Goal: Obtain resource: Download file/media

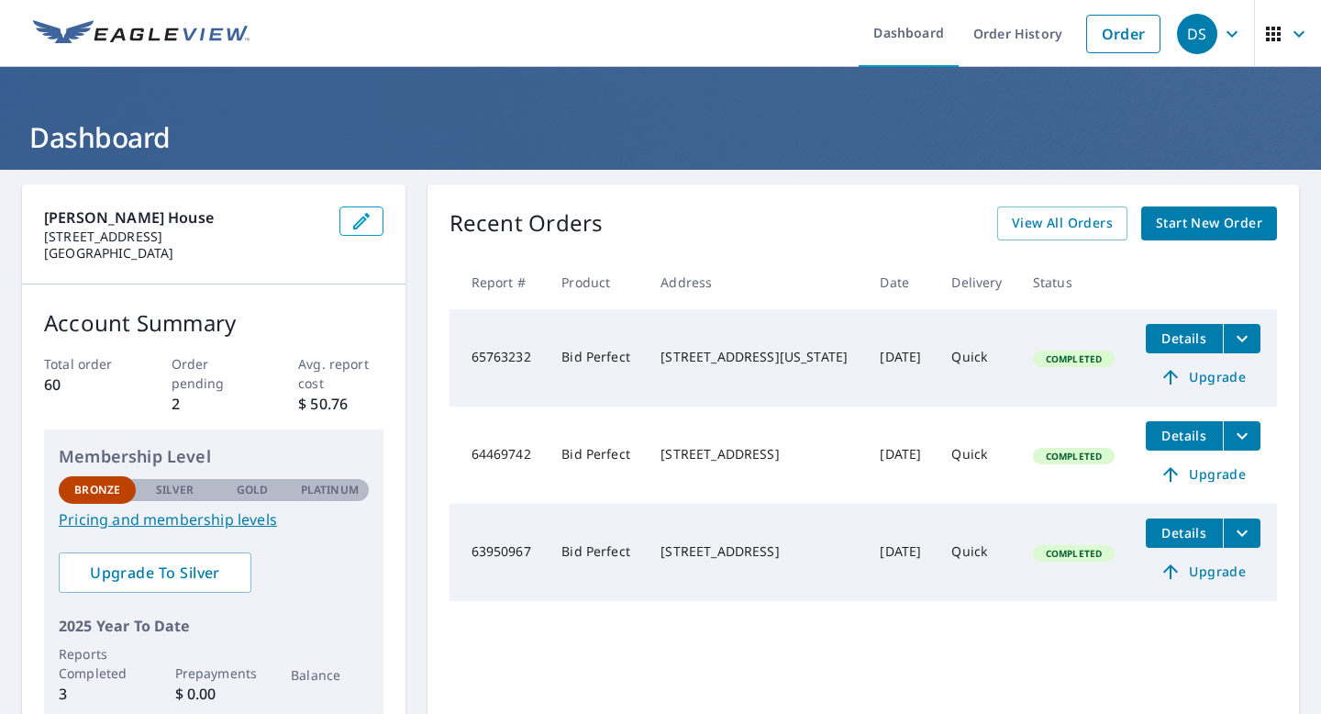
click at [1201, 217] on span "Start New Order" at bounding box center [1209, 223] width 106 height 23
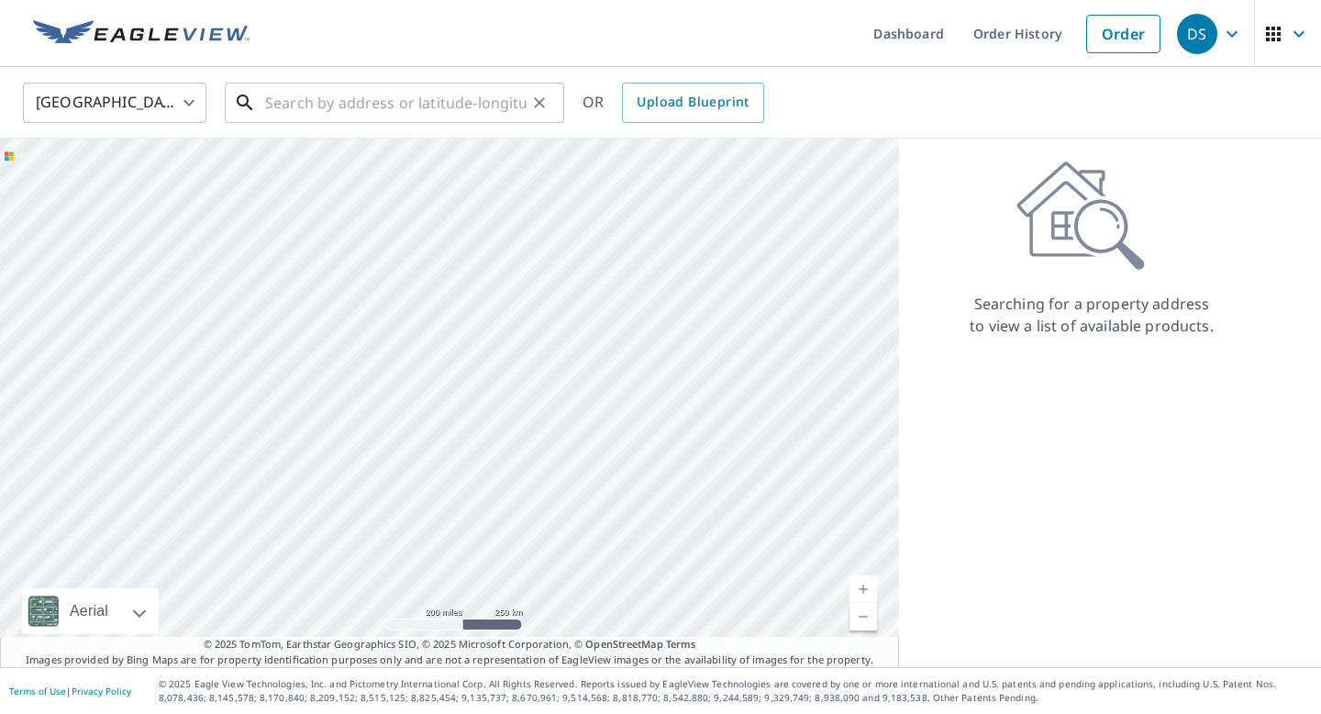
click at [292, 101] on input "text" at bounding box center [396, 102] width 262 height 51
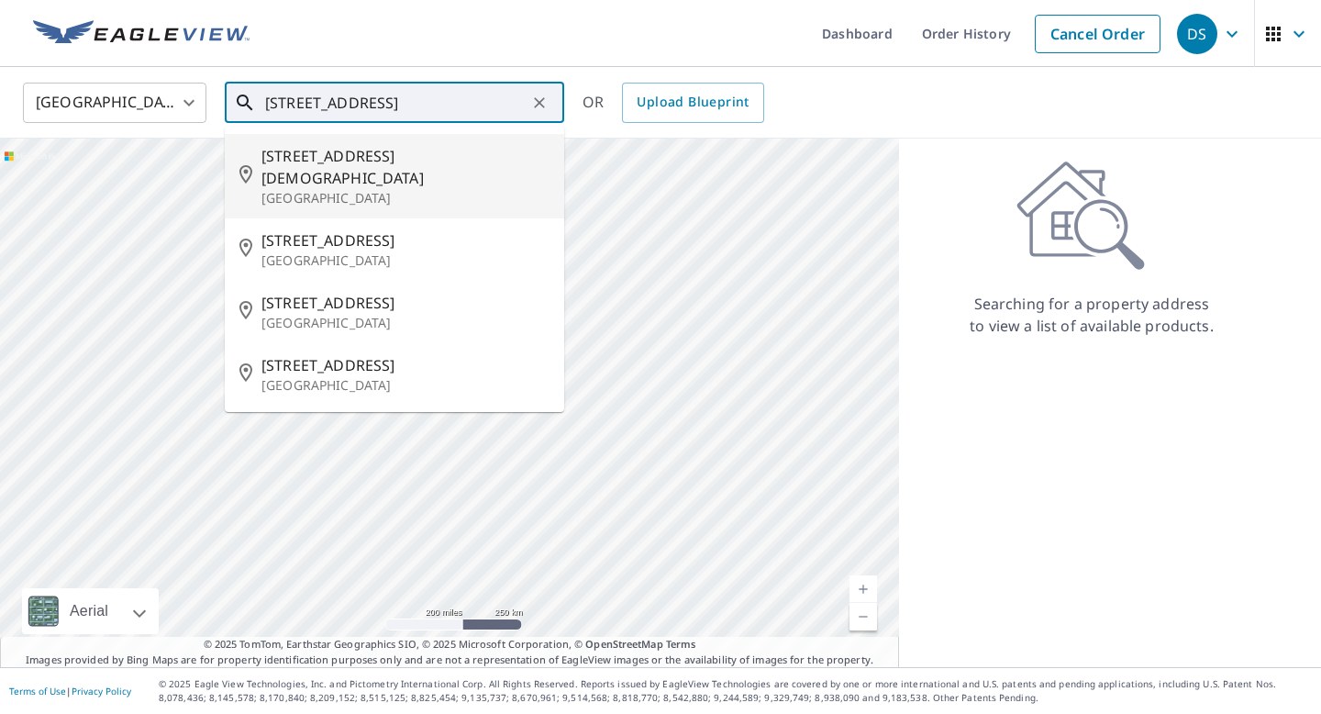
click at [432, 105] on input "1381 185 st" at bounding box center [396, 102] width 262 height 51
type input "1381 185 st"
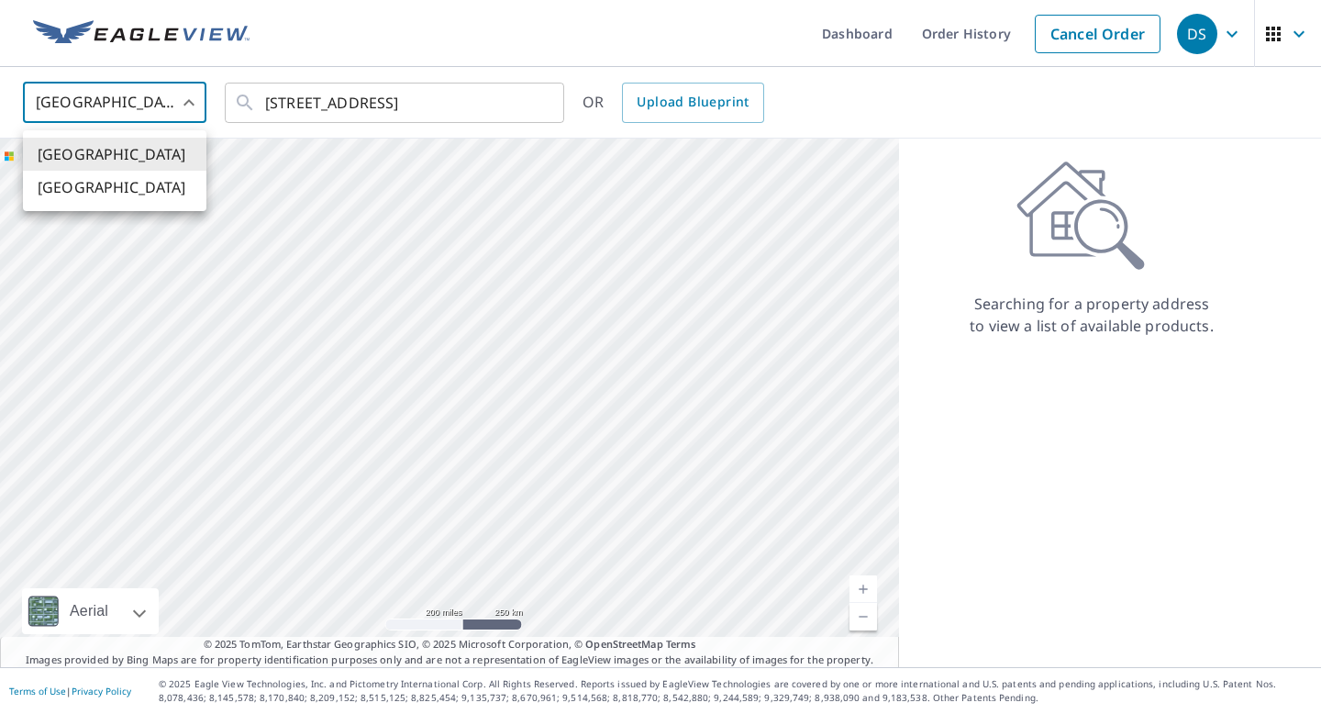
click at [181, 99] on body "DS DS Dashboard Order History Cancel Order DS United States US ​ 1381 185 st ​ …" at bounding box center [660, 357] width 1321 height 714
click at [121, 150] on li "[GEOGRAPHIC_DATA]" at bounding box center [115, 154] width 184 height 33
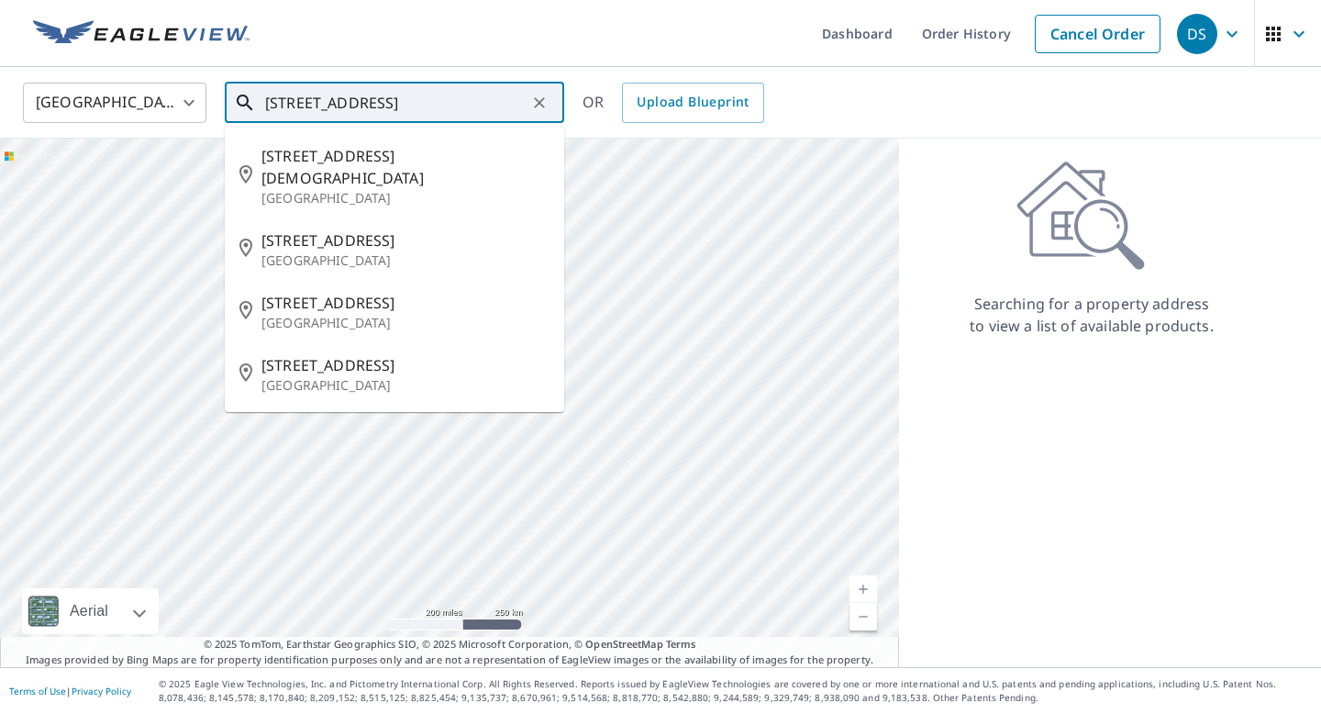
click at [413, 108] on input "1381 185 st" at bounding box center [396, 102] width 262 height 51
click at [923, 31] on link "Order History" at bounding box center [967, 33] width 118 height 67
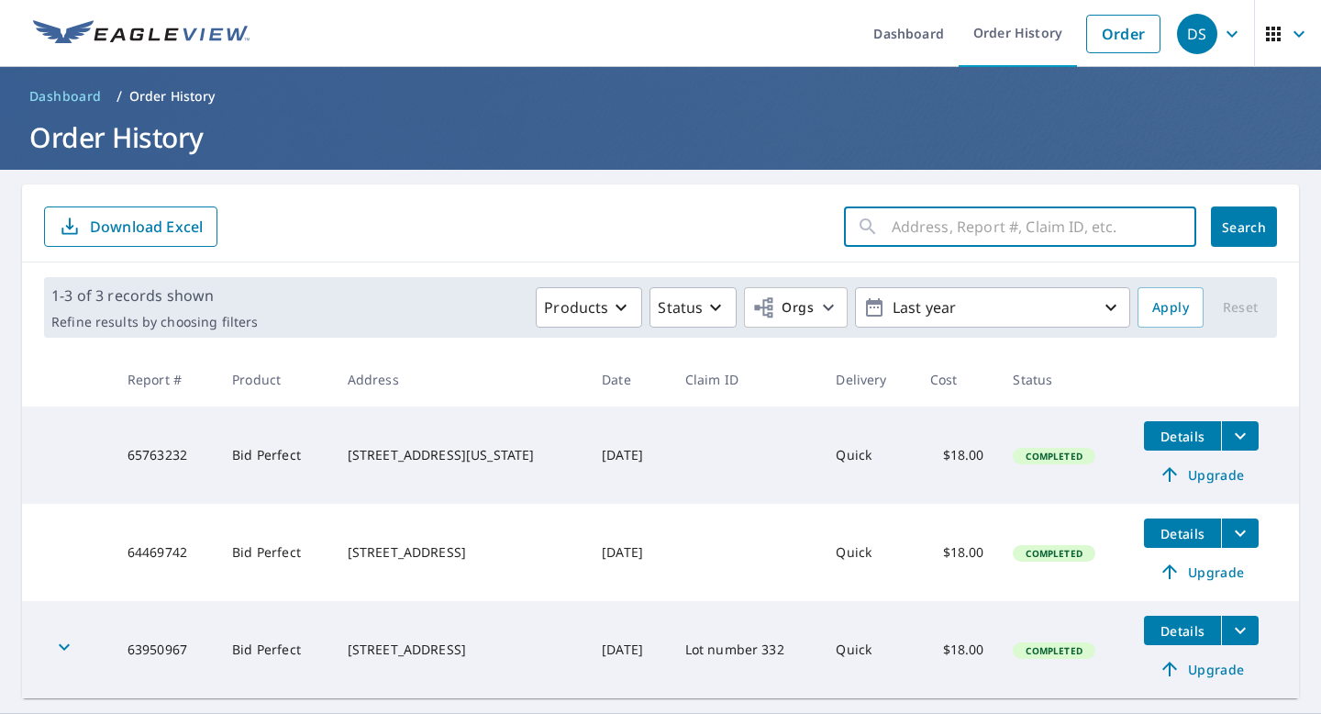
click at [932, 227] on input "text" at bounding box center [1044, 226] width 305 height 51
type input "1381 185st Ft Scott, Kansas 66701"
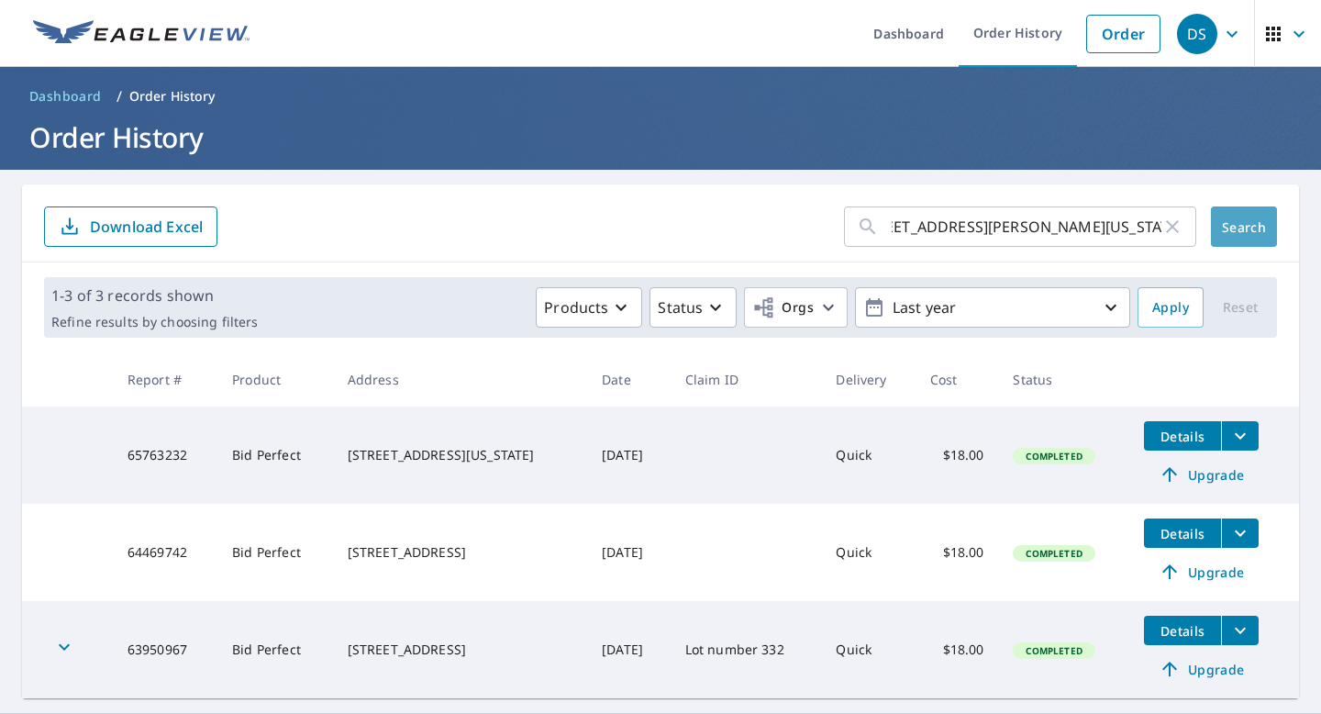
scroll to position [0, 0]
click at [1243, 222] on span "Search" at bounding box center [1244, 226] width 37 height 17
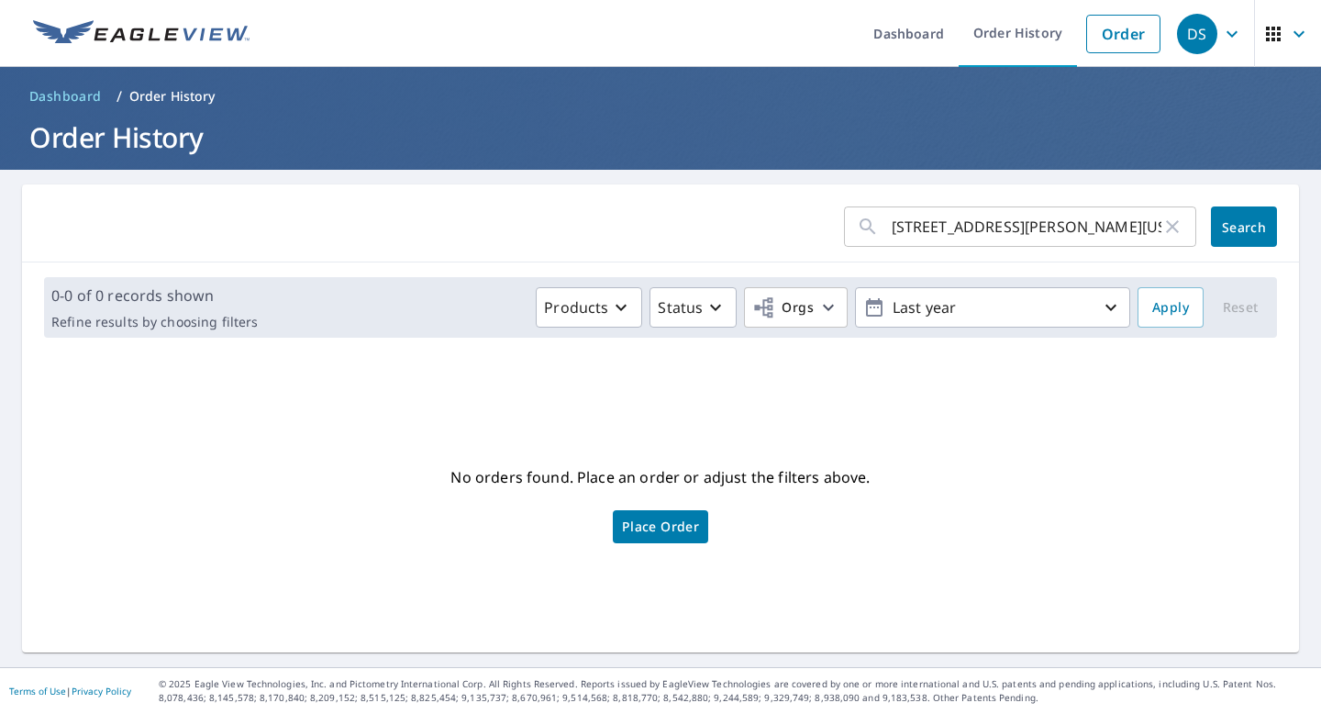
click at [671, 524] on span "Place Order" at bounding box center [660, 526] width 77 height 9
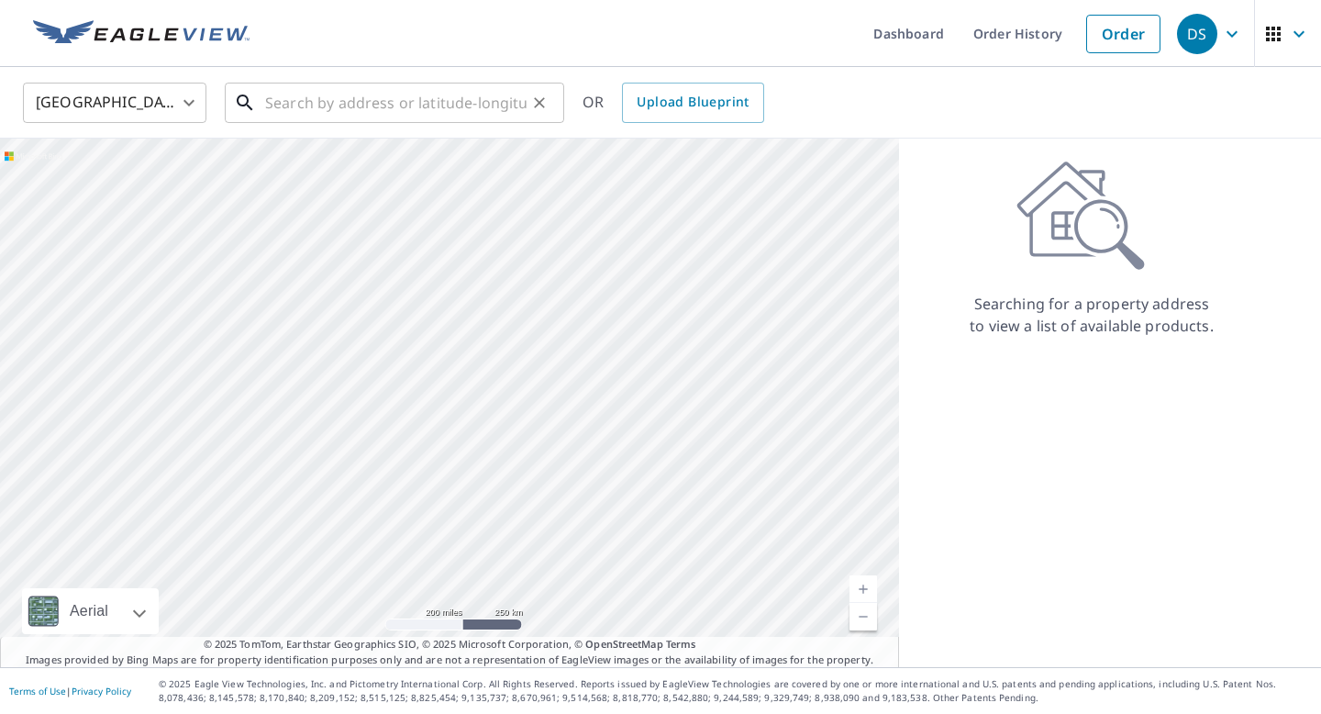
click at [309, 101] on input "text" at bounding box center [396, 102] width 262 height 51
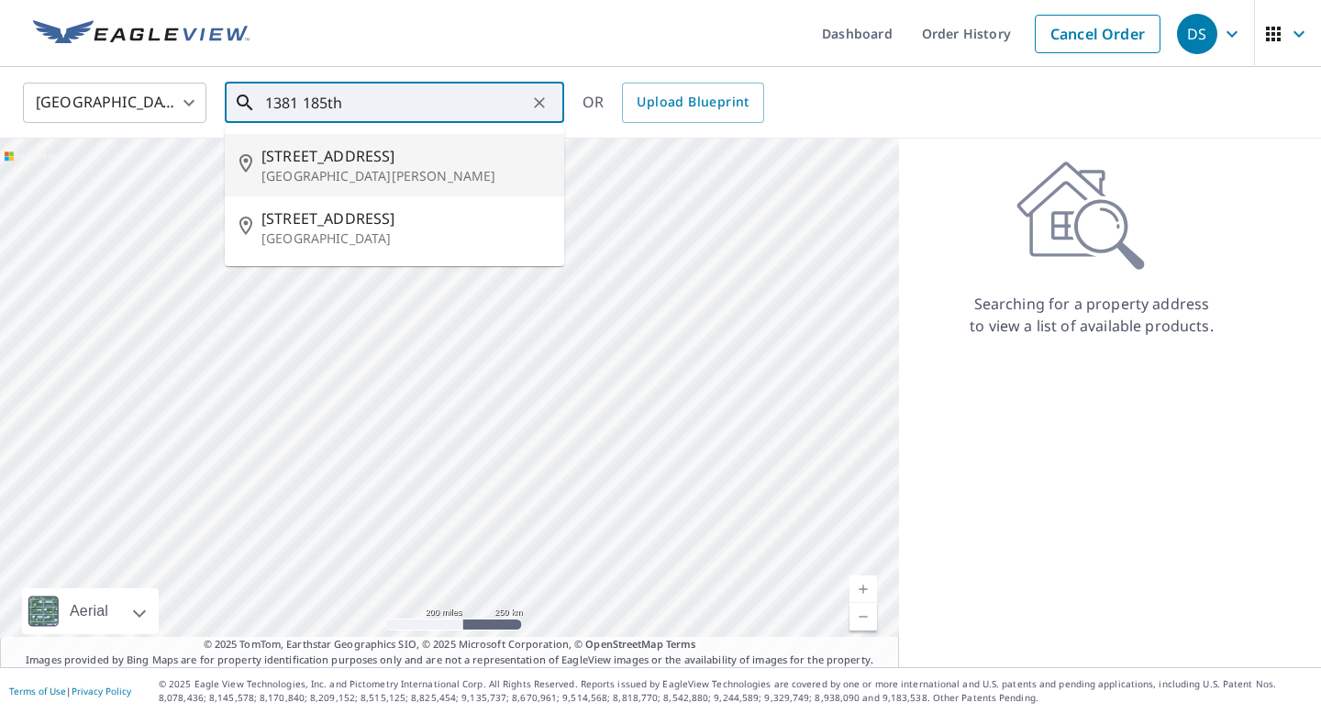
click at [351, 163] on span "[STREET_ADDRESS]" at bounding box center [406, 156] width 288 height 22
type input "[STREET_ADDRESS][PERSON_NAME]"
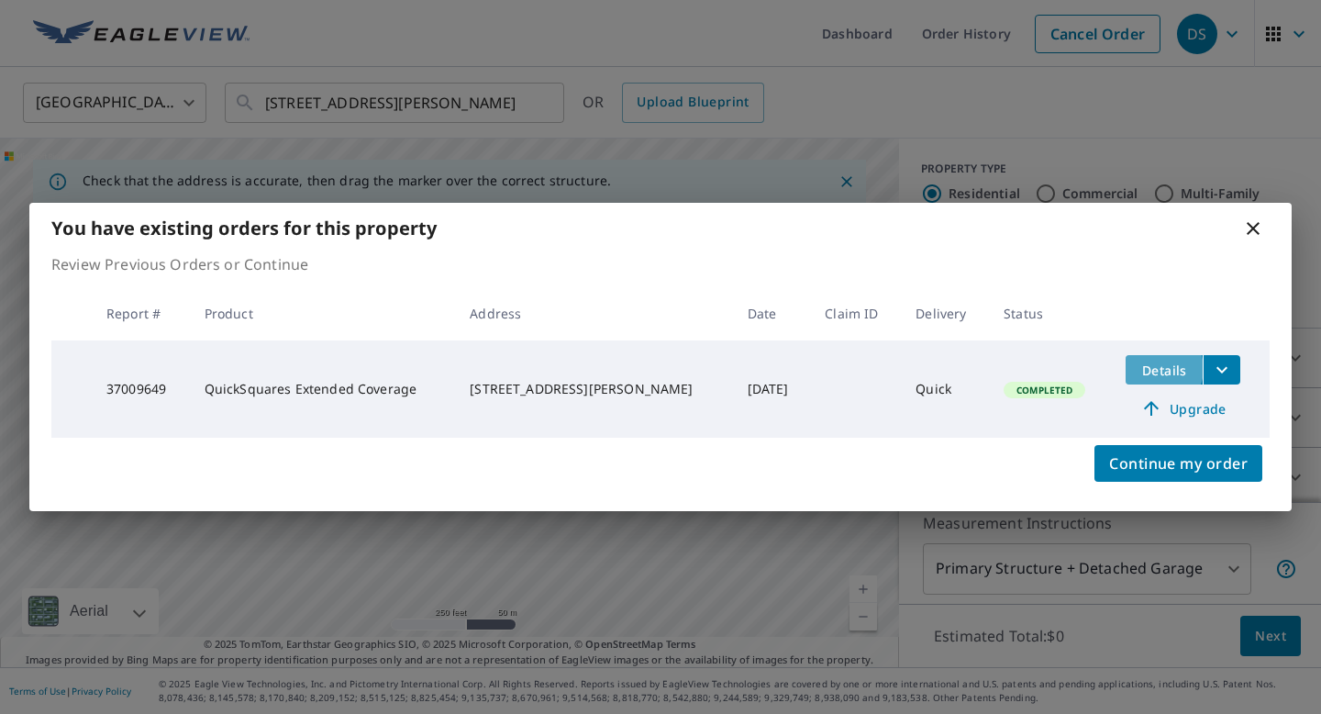
click at [1169, 369] on span "Details" at bounding box center [1164, 370] width 55 height 17
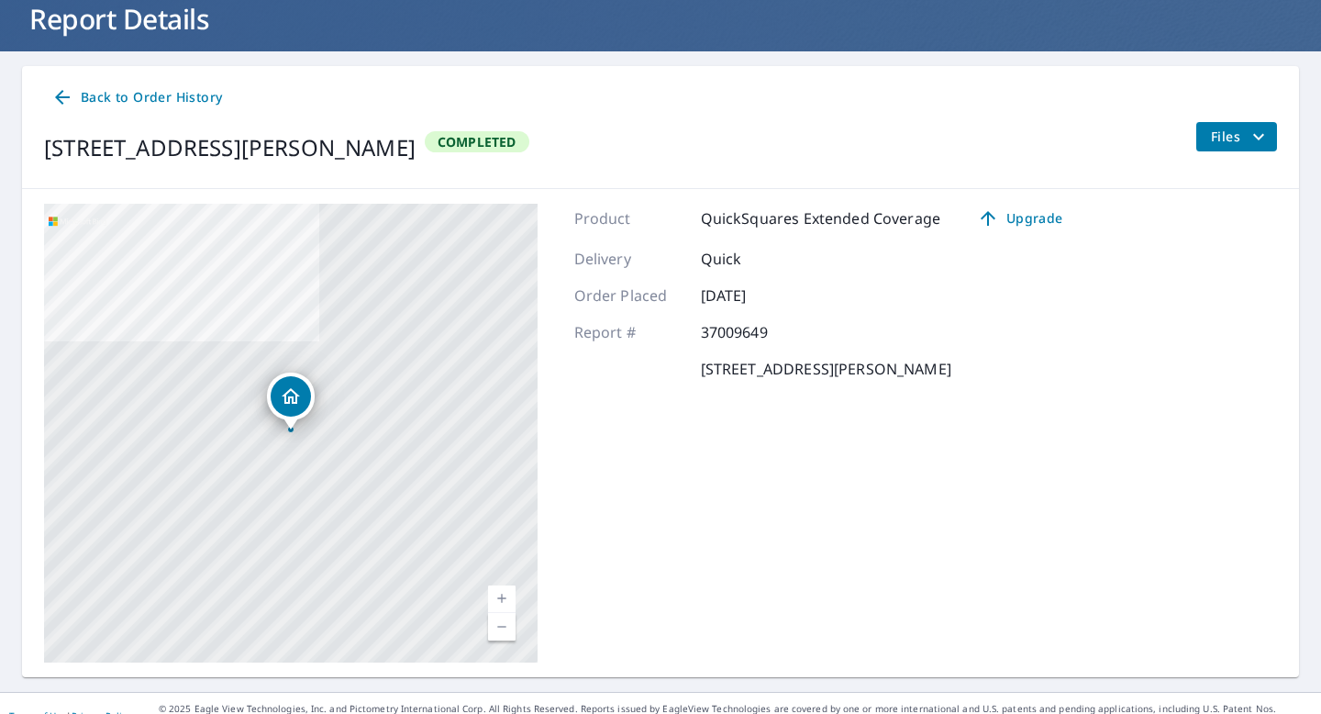
scroll to position [117, 0]
click at [1253, 139] on icon "filesDropdownBtn-37009649" at bounding box center [1259, 138] width 22 height 22
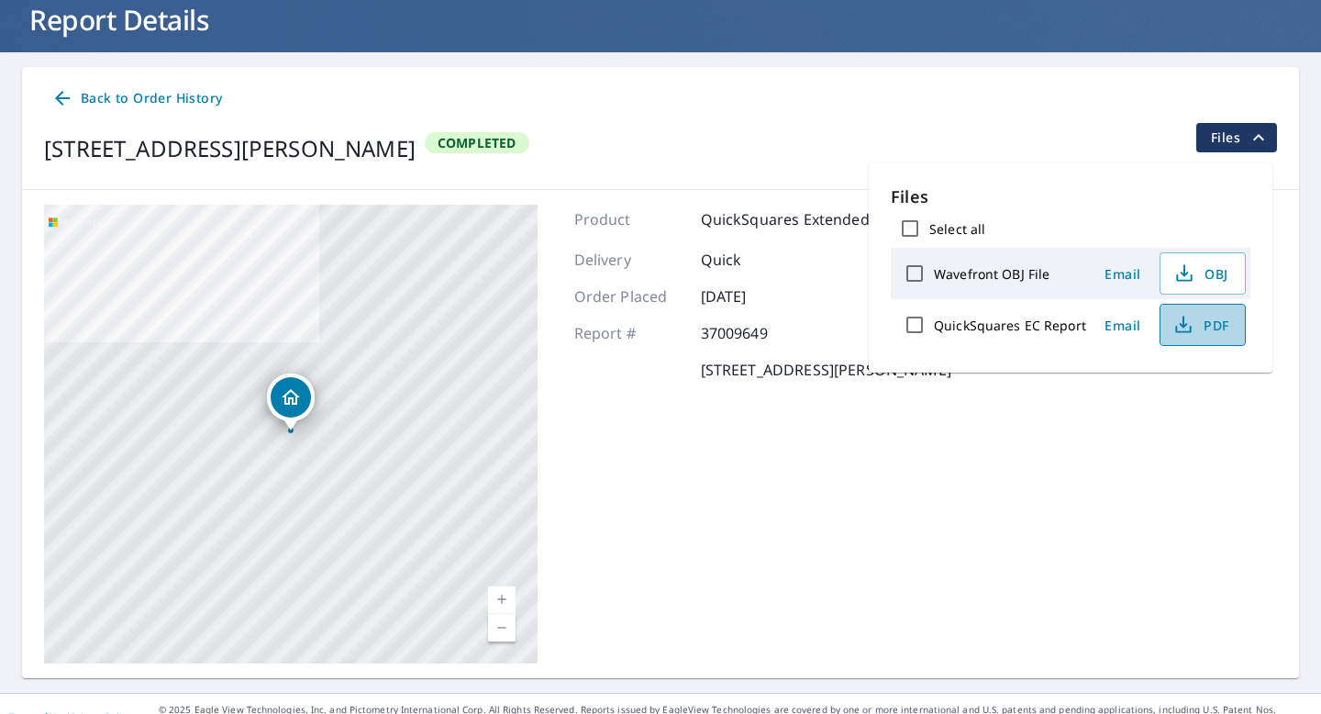
click at [1216, 336] on span "PDF" at bounding box center [1201, 325] width 59 height 22
click at [908, 333] on input "QuickSquares EC Report" at bounding box center [915, 325] width 39 height 39
checkbox input "true"
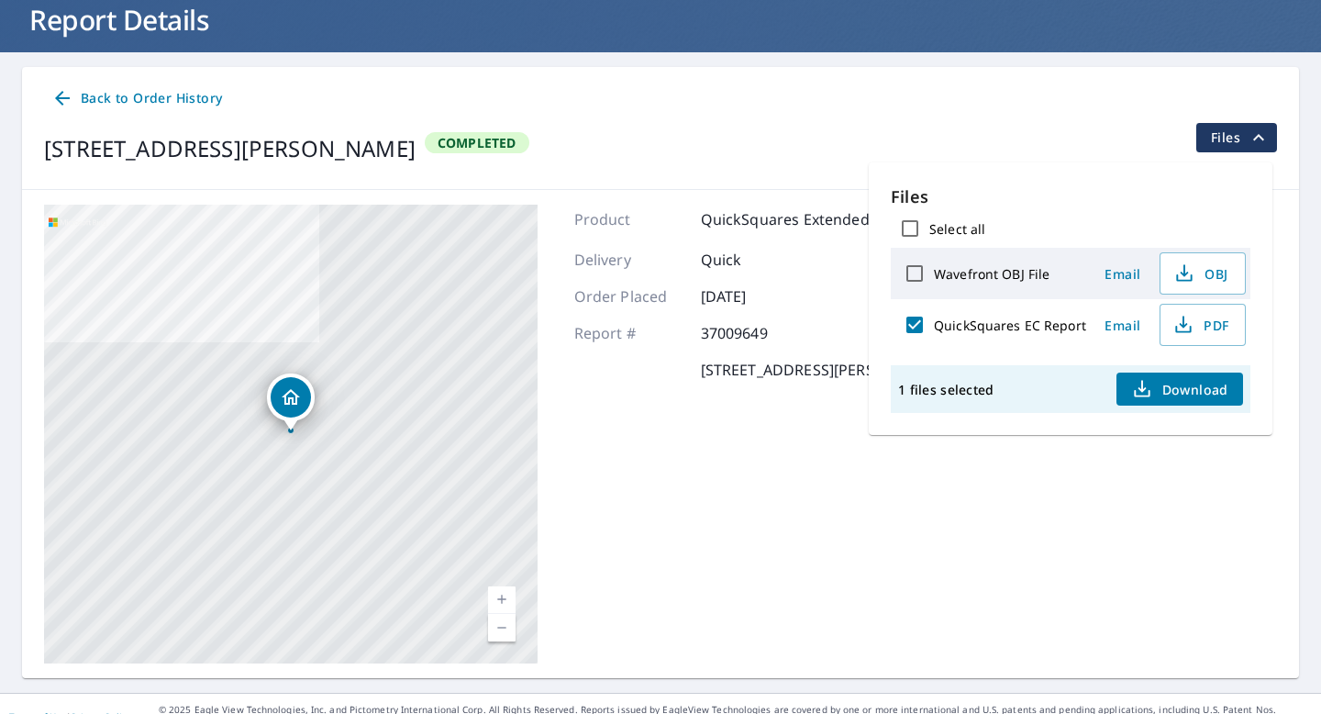
click at [1124, 334] on span "Email" at bounding box center [1123, 325] width 44 height 17
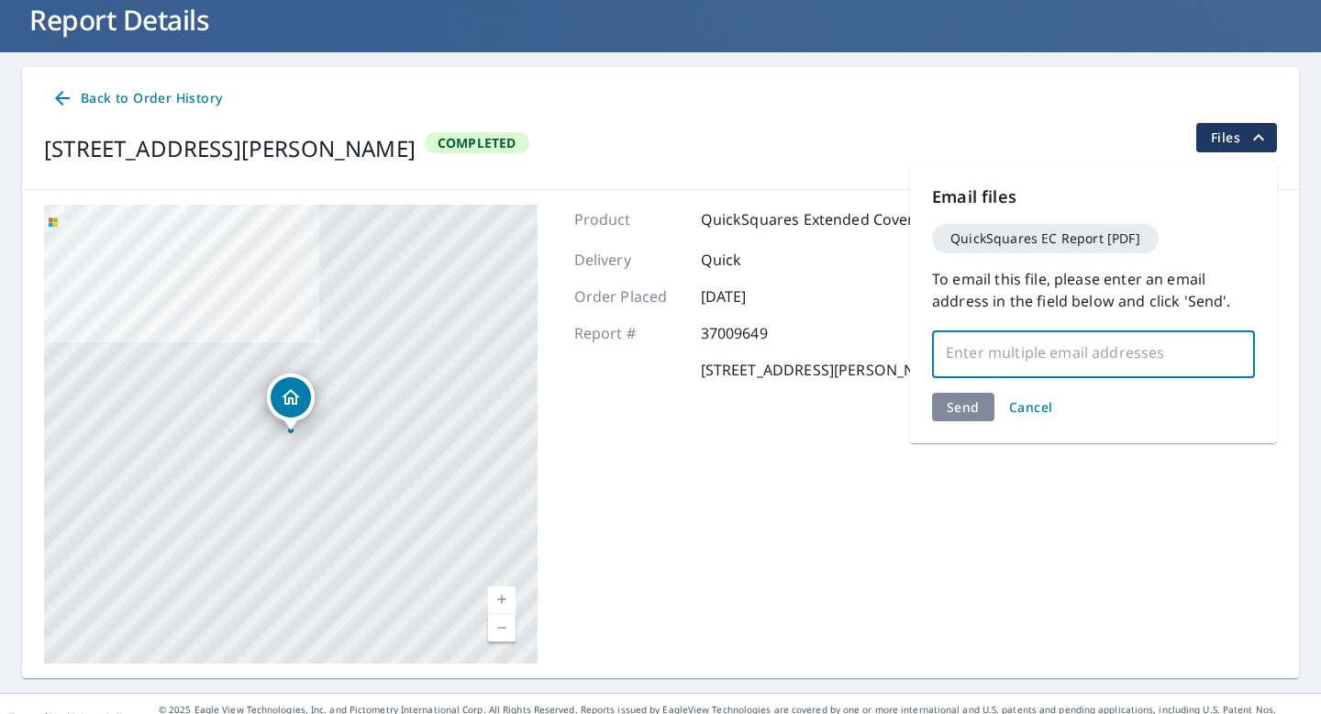
click at [997, 358] on input "text" at bounding box center [1080, 352] width 279 height 35
type input "a"
click at [1022, 358] on input "[EMAIL_ADDRESS][DOMAIN_NAME]" at bounding box center [1080, 352] width 279 height 35
type input "[EMAIL_ADDRESS][DOMAIN_NAME]"
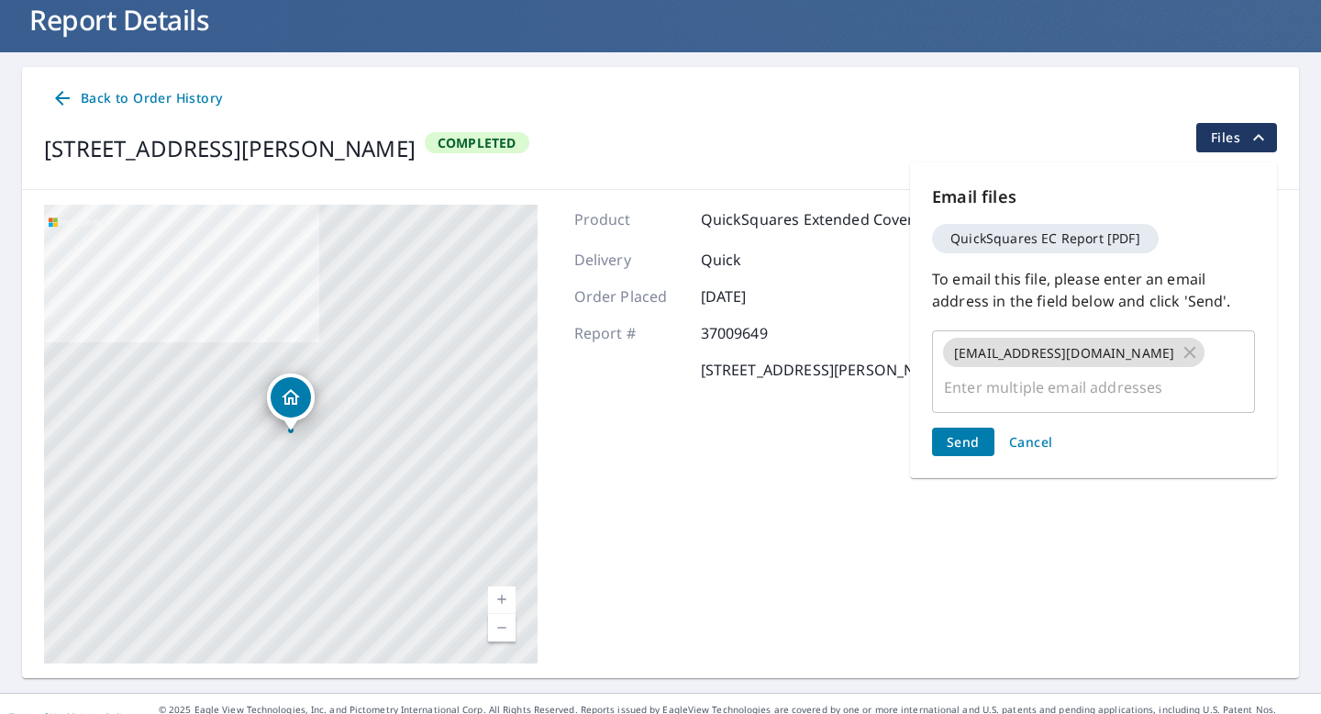
click at [961, 428] on div "Send Cancel" at bounding box center [1093, 442] width 323 height 28
click at [956, 433] on span "Send" at bounding box center [963, 441] width 33 height 17
